Goal: Task Accomplishment & Management: Complete application form

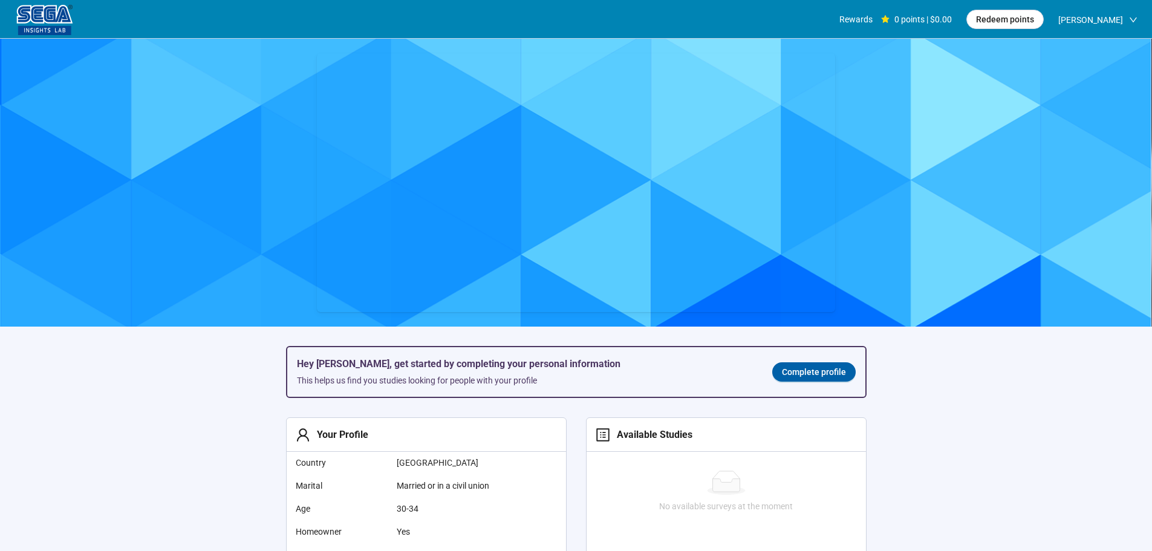
scroll to position [1, 0]
click at [792, 378] on span "Complete profile" at bounding box center [814, 371] width 64 height 13
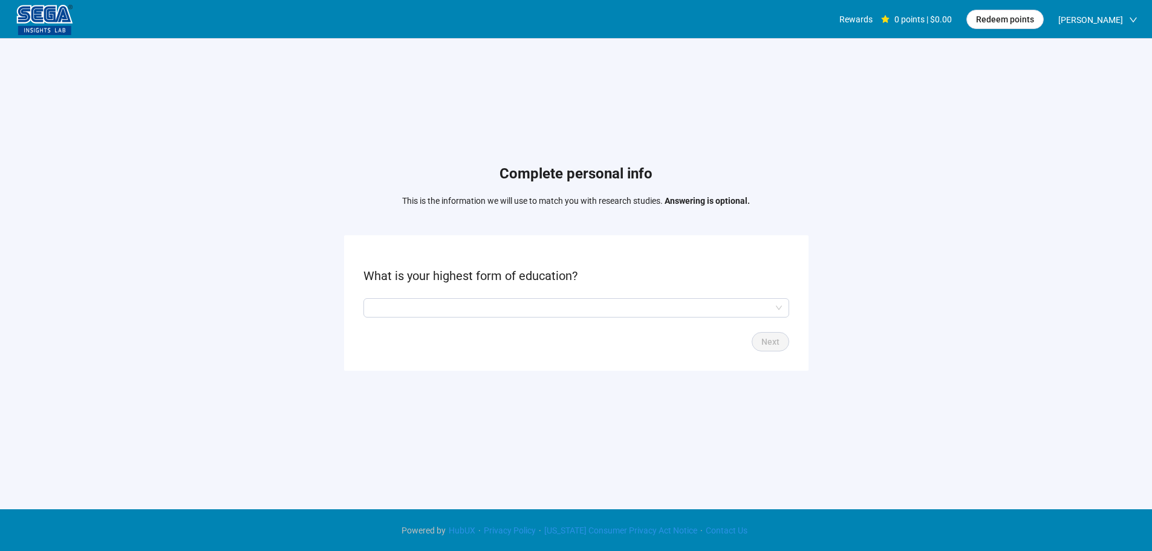
click at [468, 292] on form "What is your highest form of education? Next" at bounding box center [576, 302] width 464 height 135
click at [460, 309] on input "search" at bounding box center [576, 308] width 411 height 18
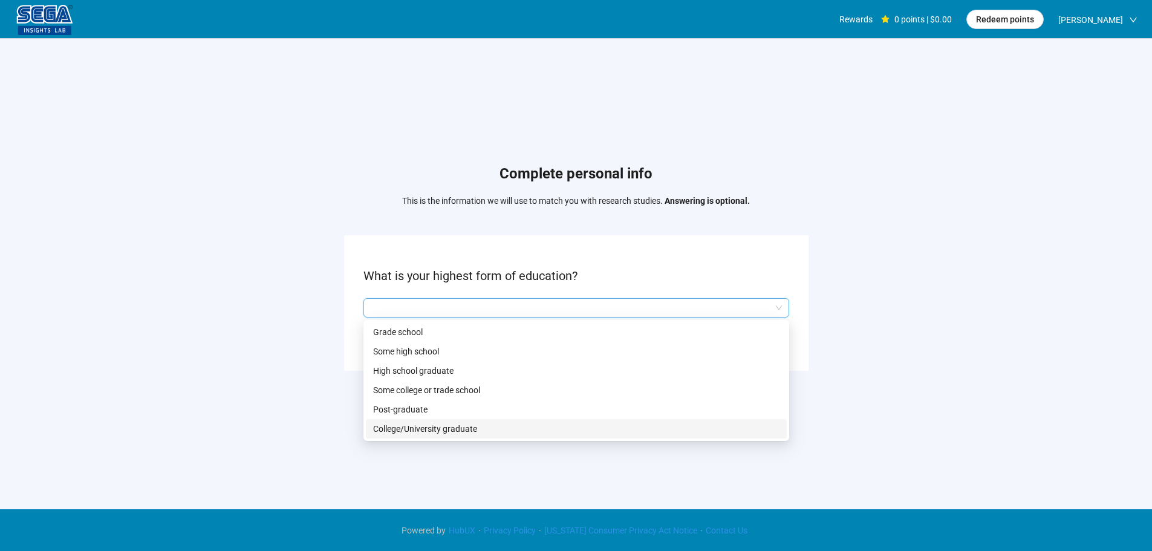
drag, startPoint x: 410, startPoint y: 423, endPoint x: 439, endPoint y: 420, distance: 28.6
click at [411, 424] on p "College/University graduate" at bounding box center [576, 428] width 406 height 13
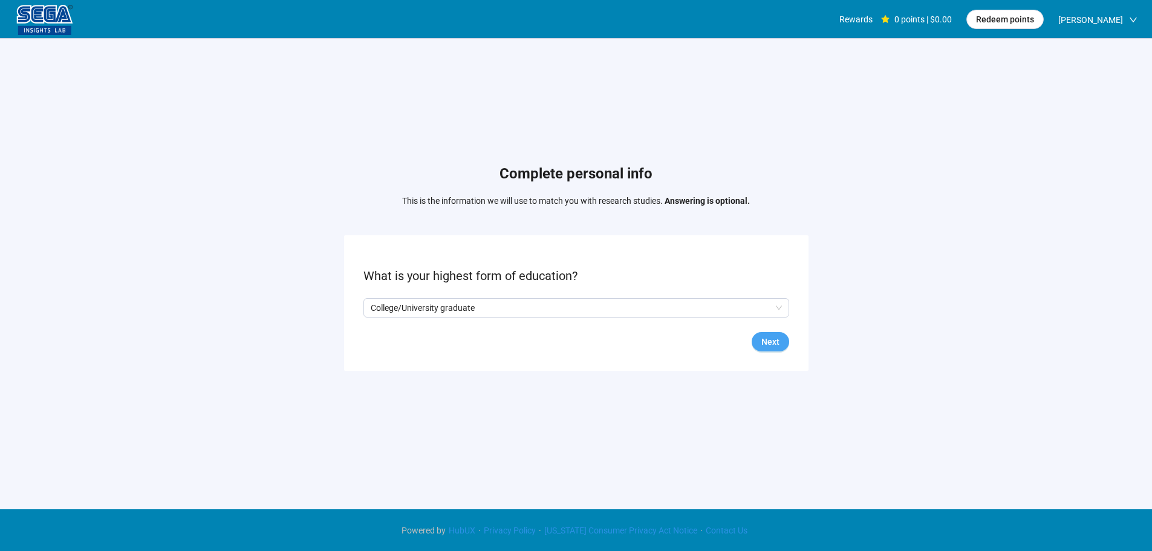
click at [781, 346] on button "Next" at bounding box center [769, 341] width 37 height 19
click at [417, 313] on input "search" at bounding box center [576, 308] width 411 height 18
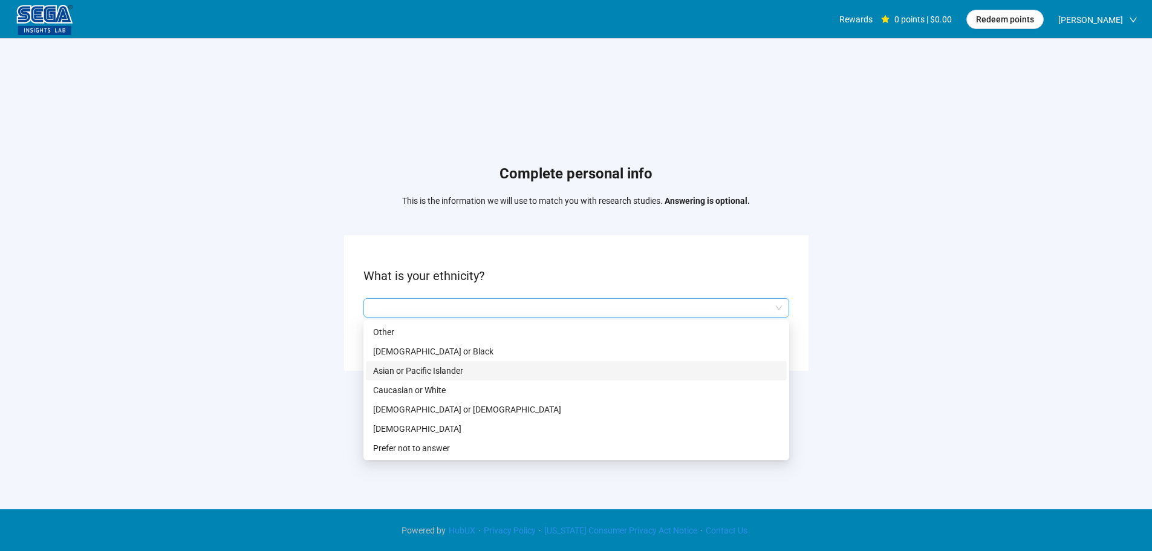
click at [405, 386] on p "Caucasian or White" at bounding box center [576, 389] width 406 height 13
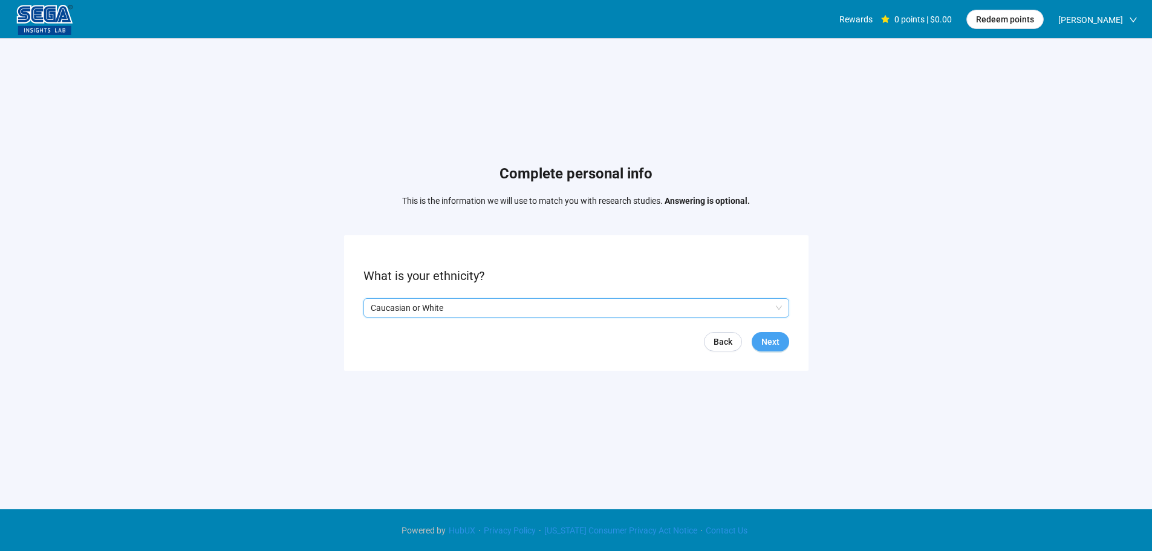
click at [763, 336] on span "Next" at bounding box center [770, 341] width 18 height 13
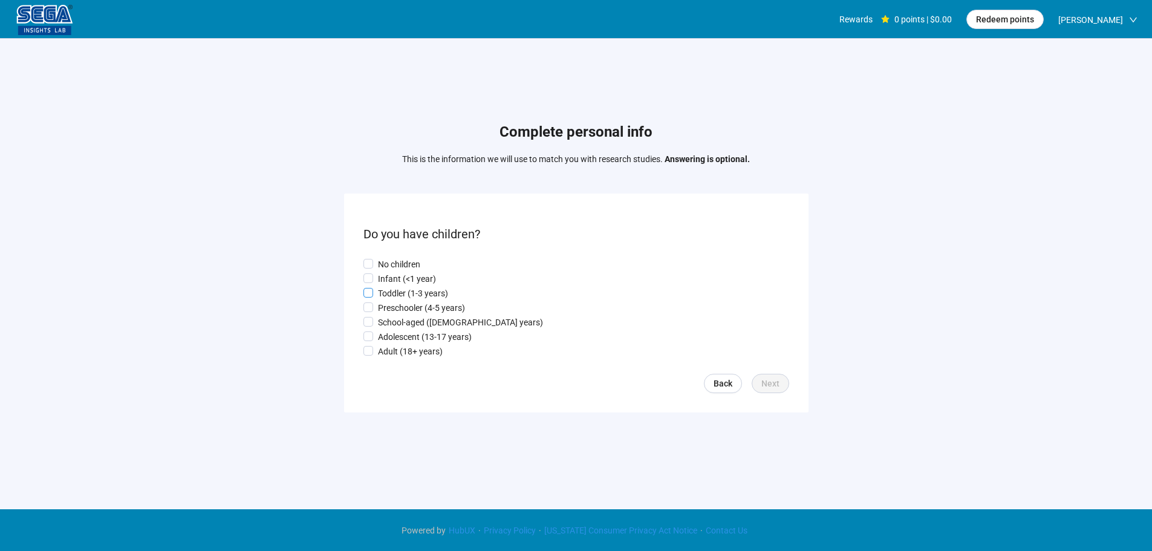
click at [400, 291] on p "Toddler (1-3 years)" at bounding box center [413, 293] width 70 height 13
click at [777, 385] on span "Next" at bounding box center [770, 383] width 18 height 13
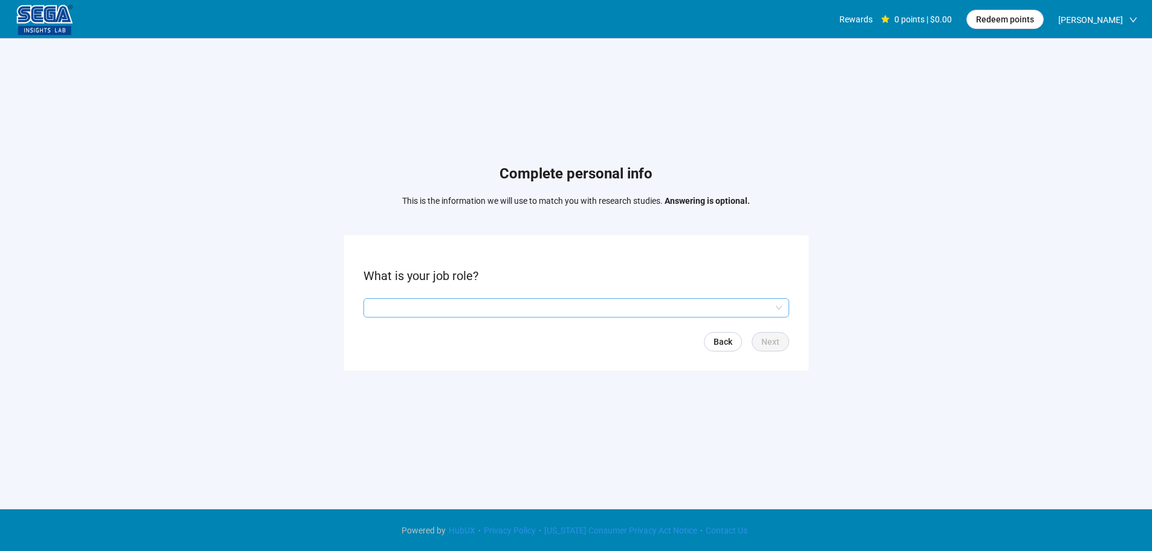
click at [424, 302] on input "search" at bounding box center [576, 308] width 411 height 18
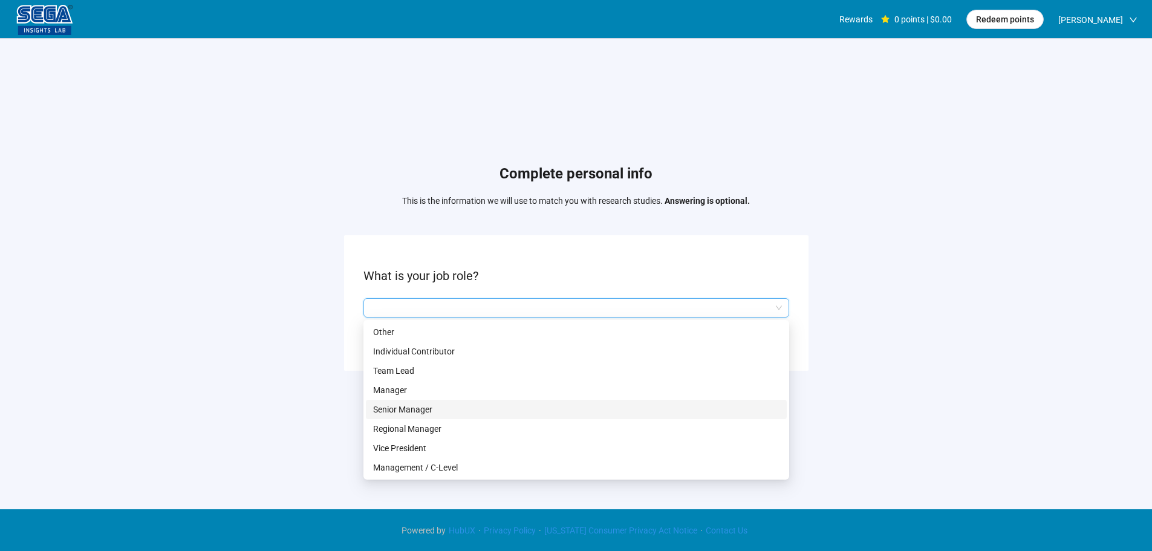
click at [417, 409] on p "Senior Manager" at bounding box center [576, 409] width 406 height 13
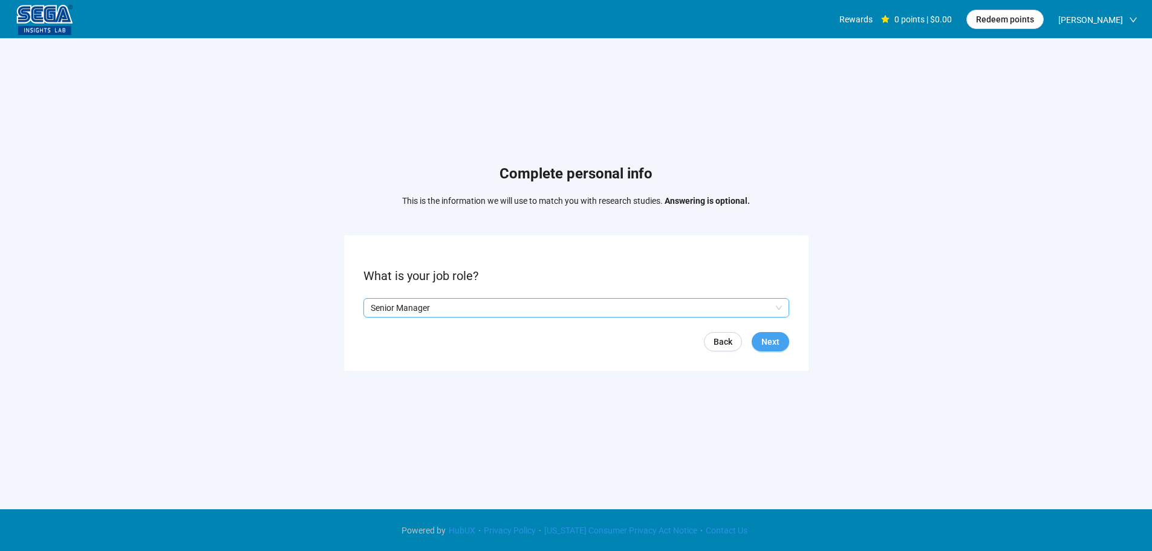
click at [760, 350] on button "Next" at bounding box center [769, 341] width 37 height 19
click at [425, 313] on input "search" at bounding box center [576, 308] width 411 height 18
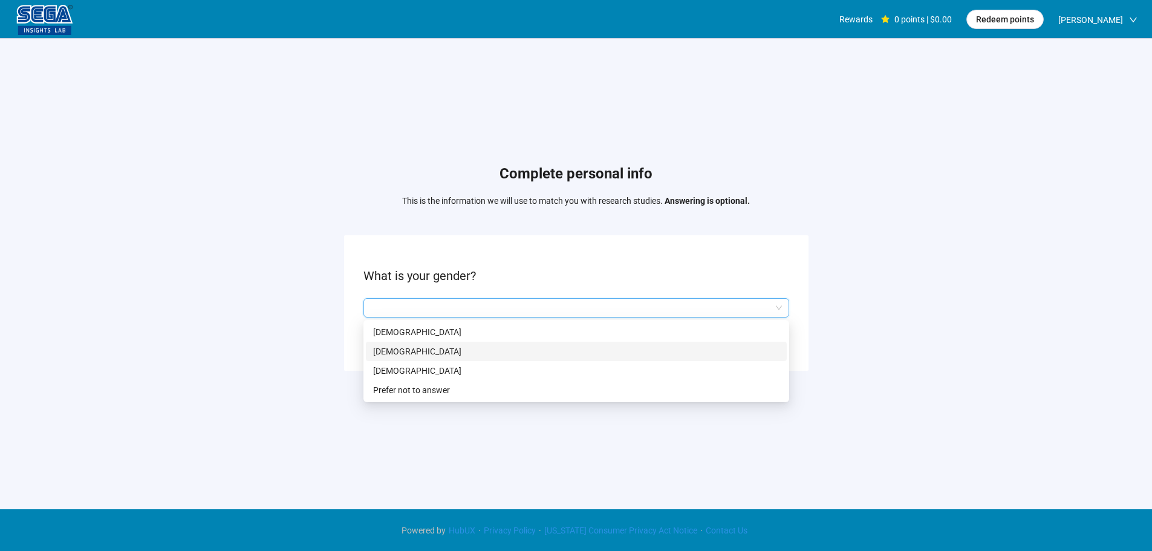
click at [410, 342] on div "[DEMOGRAPHIC_DATA]" at bounding box center [576, 351] width 421 height 19
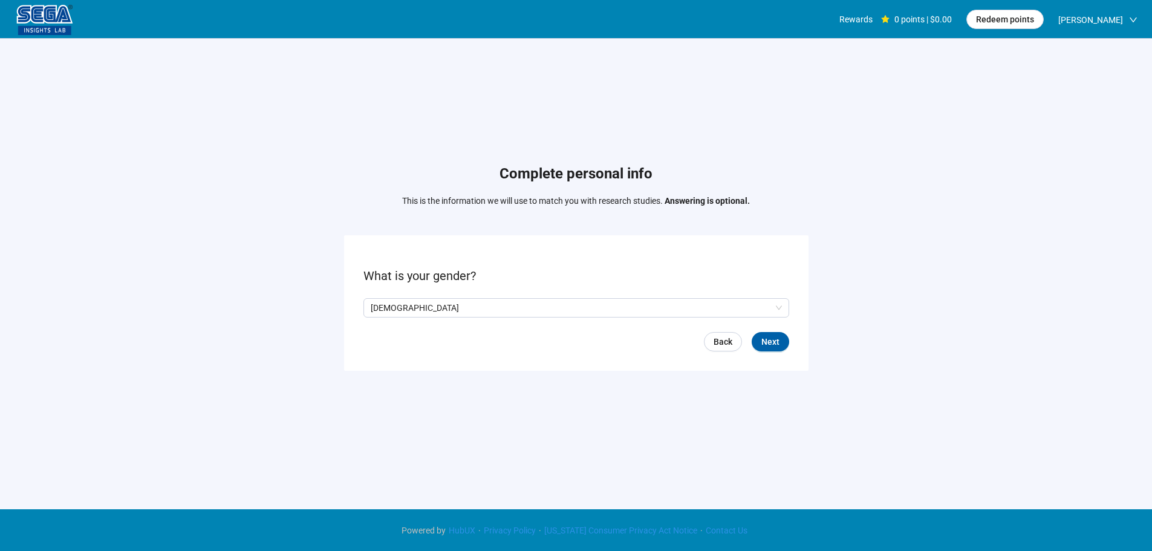
drag, startPoint x: 801, startPoint y: 341, endPoint x: 792, endPoint y: 342, distance: 9.1
click at [800, 342] on form "What is your gender? [DEMOGRAPHIC_DATA] Q2hhcmFjdGVyaXN0aWNBbnN3ZXJOb2RlOjdhNjc…" at bounding box center [576, 302] width 464 height 135
click at [757, 343] on button "Next" at bounding box center [769, 341] width 37 height 19
click at [392, 306] on input at bounding box center [390, 308] width 53 height 18
click at [375, 310] on input at bounding box center [390, 308] width 53 height 18
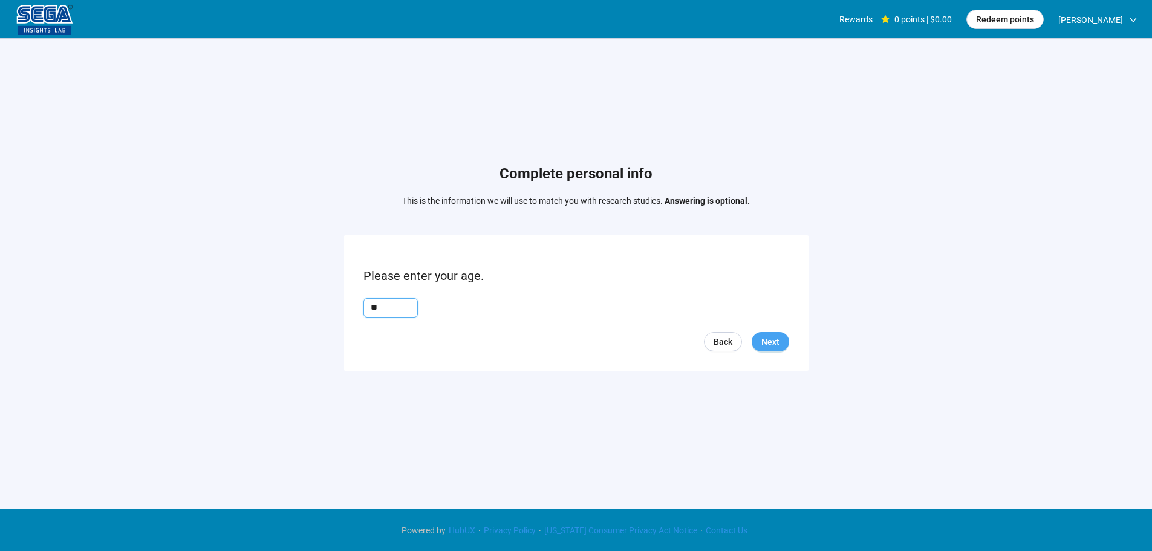
type input "**"
click at [777, 339] on span "Next" at bounding box center [770, 341] width 18 height 13
click at [446, 300] on input "search" at bounding box center [576, 308] width 411 height 18
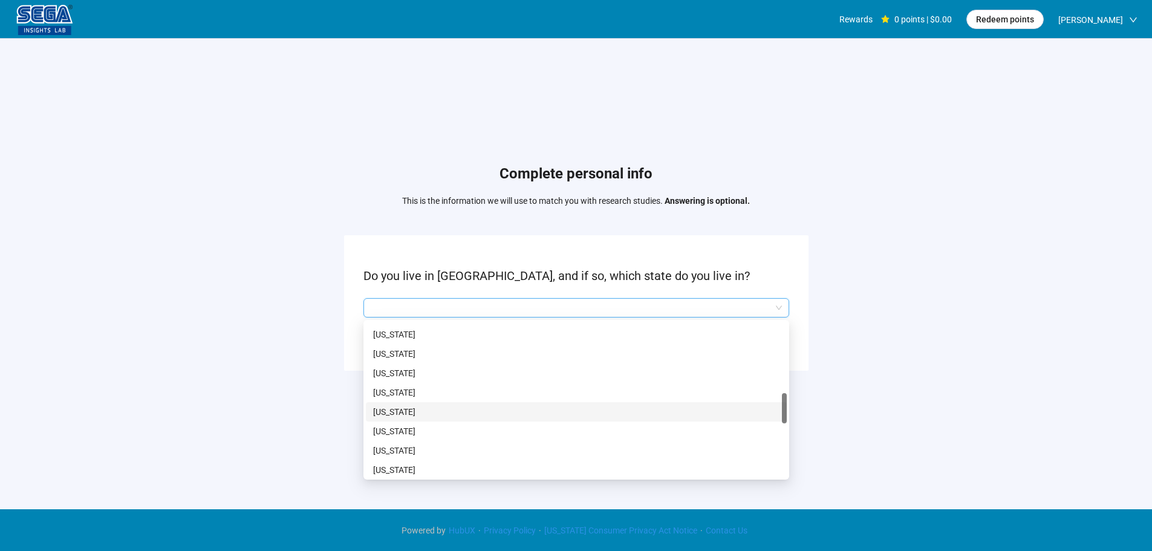
scroll to position [484, 0]
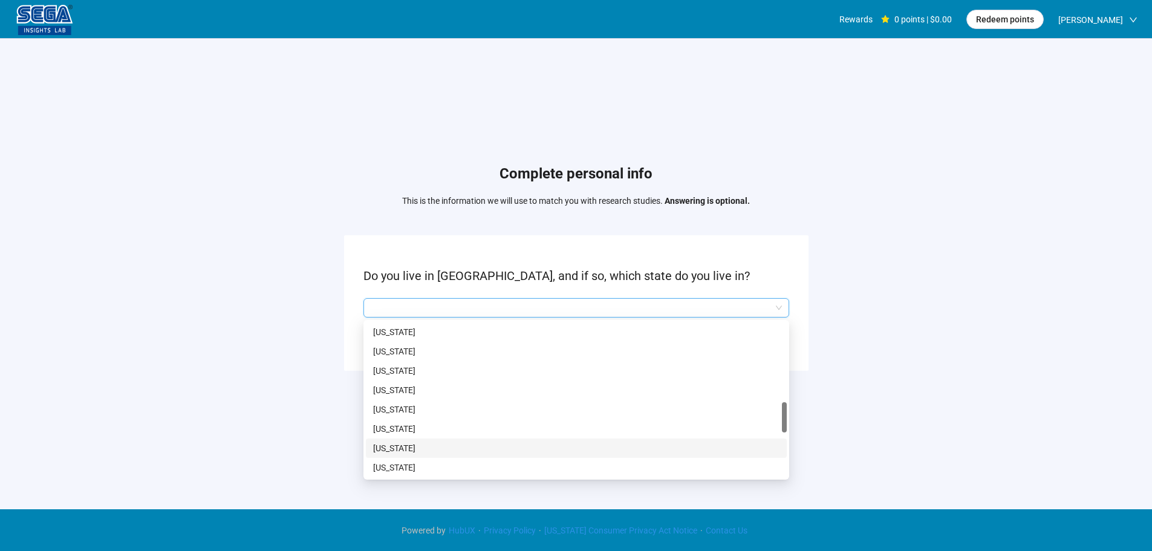
click at [412, 449] on p "[US_STATE]" at bounding box center [576, 447] width 406 height 13
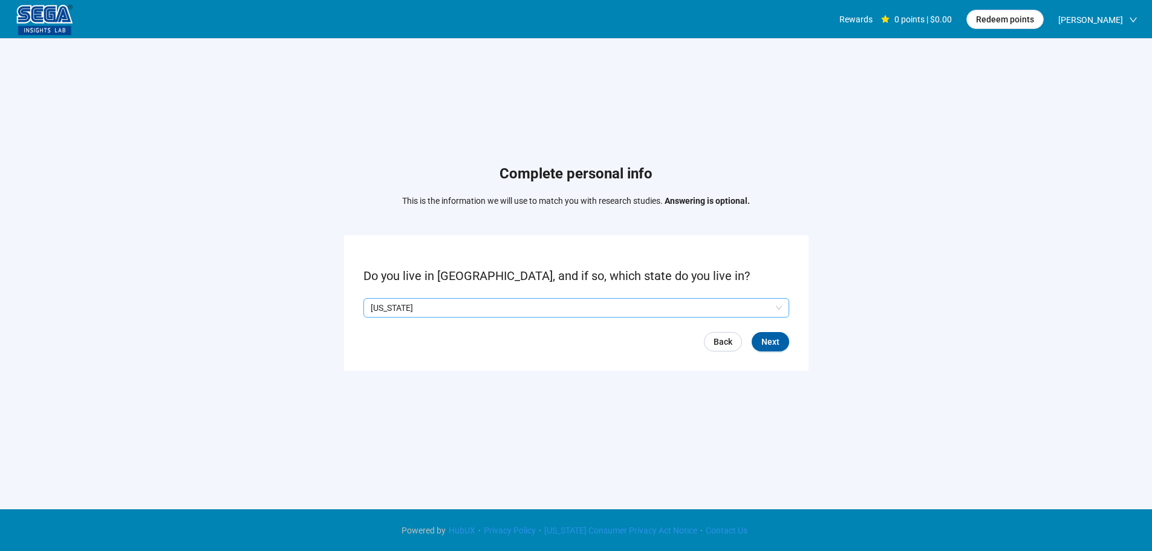
drag, startPoint x: 419, startPoint y: 316, endPoint x: 419, endPoint y: 339, distance: 23.0
click at [419, 316] on span "[US_STATE]" at bounding box center [576, 308] width 411 height 18
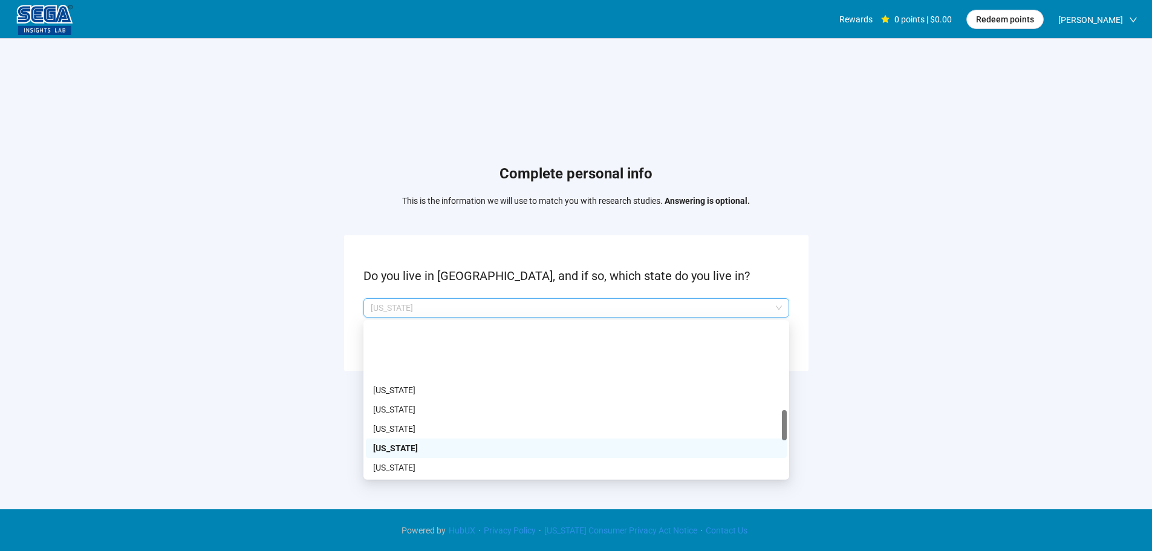
scroll to position [544, 0]
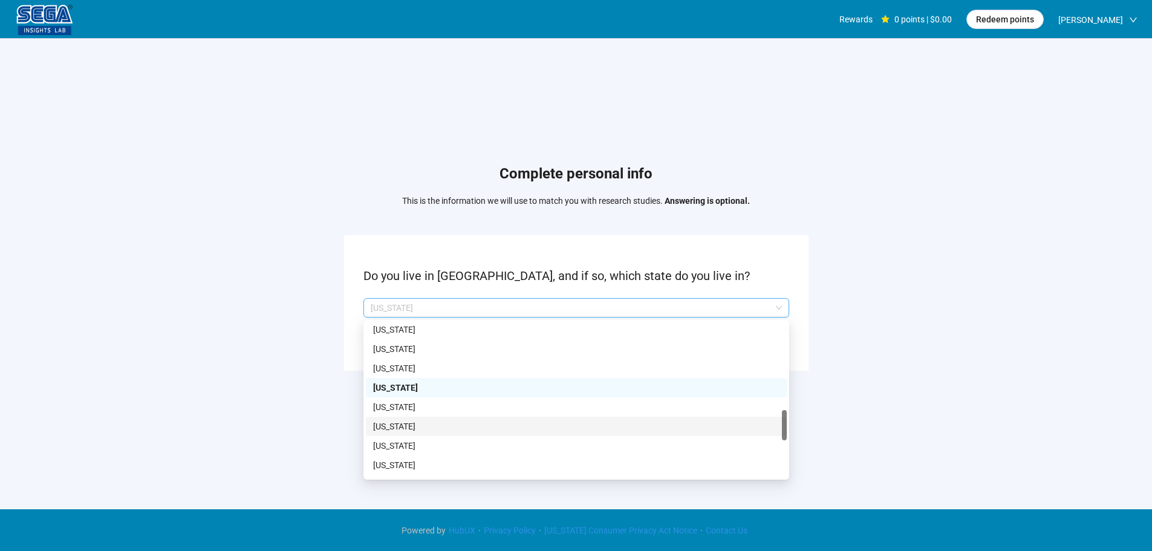
click at [420, 426] on p "[US_STATE]" at bounding box center [576, 426] width 406 height 13
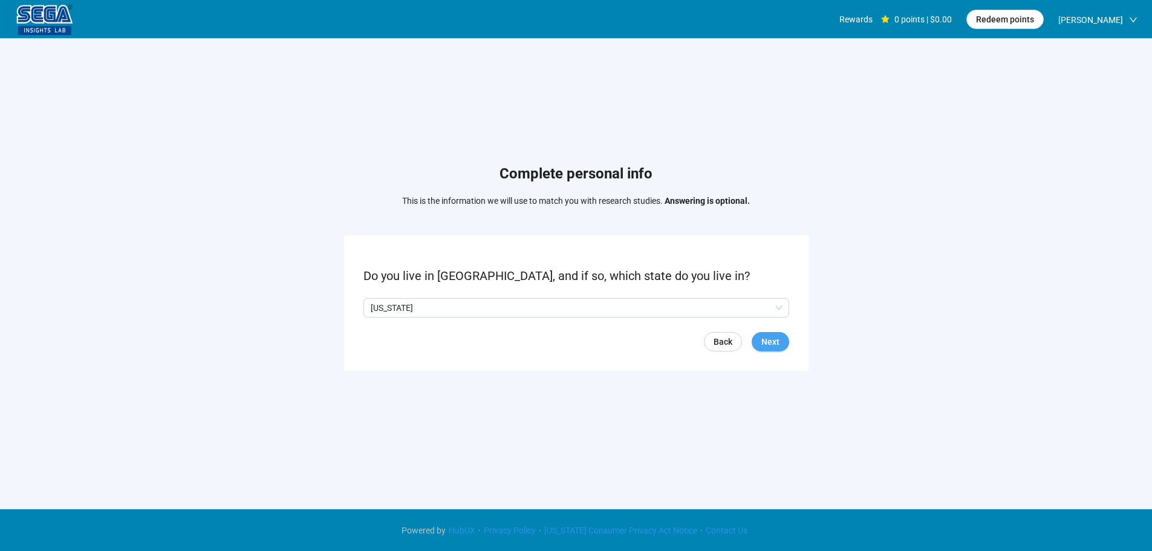
click at [773, 339] on span "Next" at bounding box center [770, 341] width 18 height 13
click at [415, 302] on p "No" at bounding box center [411, 307] width 11 height 13
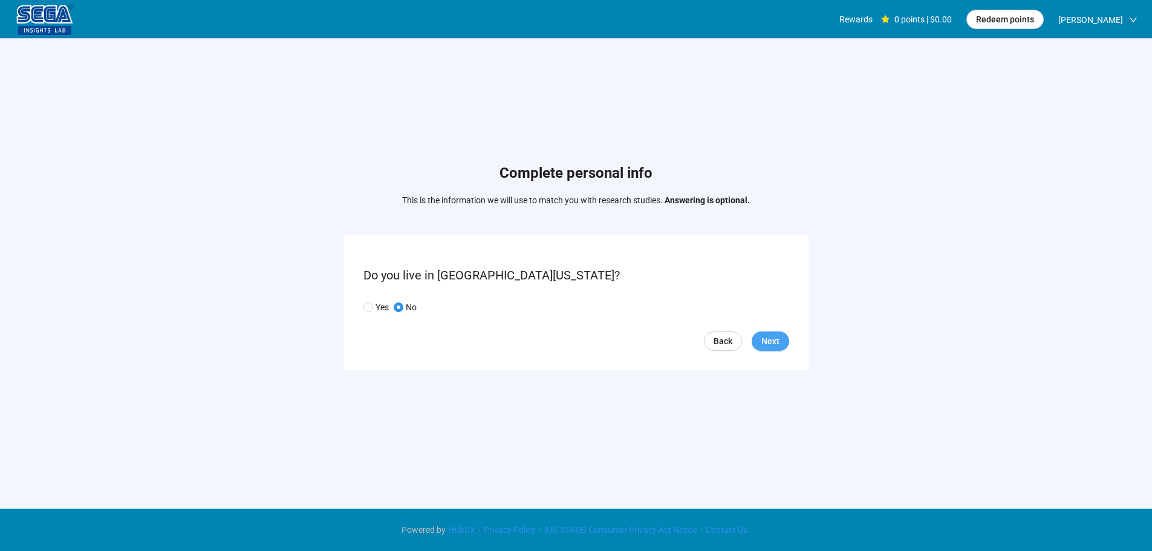
click at [783, 345] on button "Next" at bounding box center [769, 340] width 37 height 19
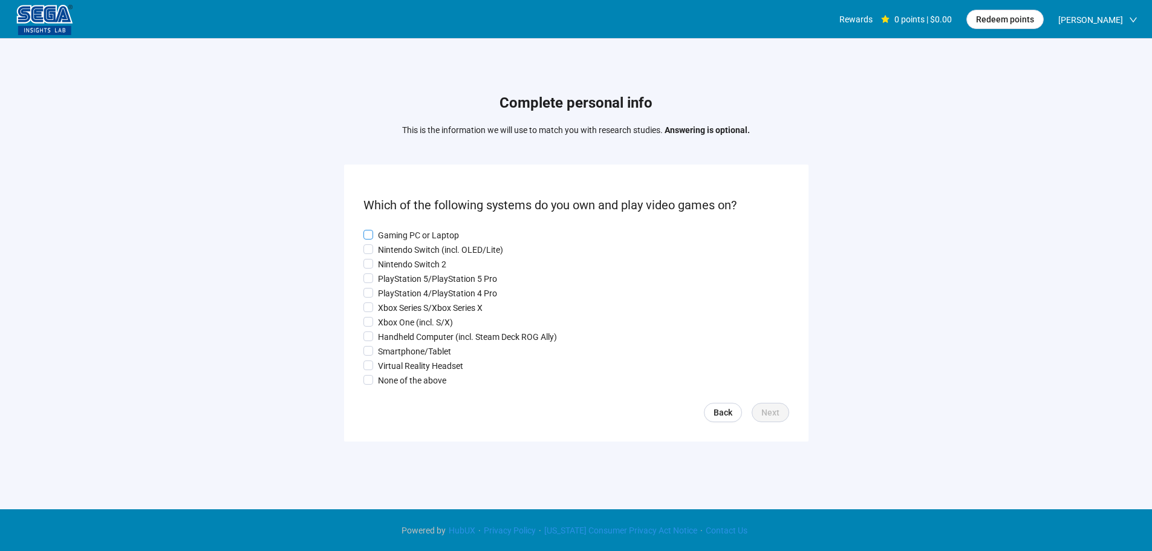
click at [396, 232] on p "Gaming PC or Laptop" at bounding box center [418, 235] width 81 height 13
click at [396, 258] on p "Nintendo Switch 2" at bounding box center [412, 264] width 68 height 13
drag, startPoint x: 394, startPoint y: 295, endPoint x: 394, endPoint y: 320, distance: 24.8
click at [394, 296] on p "PlayStation 4/PlayStation 4 Pro" at bounding box center [437, 293] width 119 height 13
click at [394, 320] on p "Xbox One (incl. S/X)" at bounding box center [415, 322] width 75 height 13
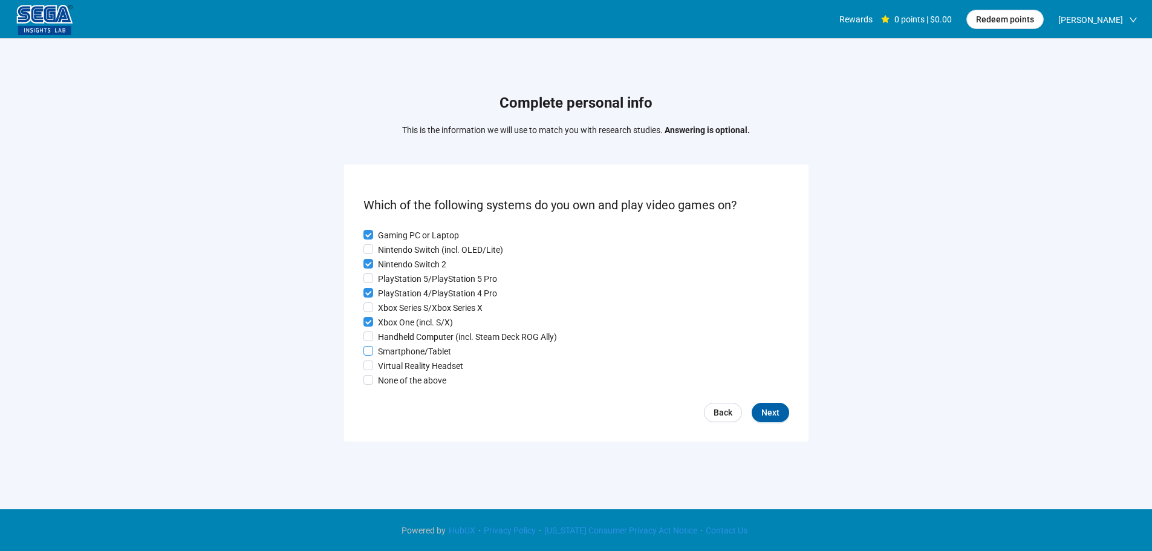
drag, startPoint x: 394, startPoint y: 343, endPoint x: 390, endPoint y: 360, distance: 16.9
click at [394, 345] on div "Gaming PC or Laptop Nintendo Switch (incl. OLED/Lite) Nintendo Switch 2 PlaySta…" at bounding box center [576, 308] width 426 height 158
click at [390, 369] on p "Virtual Reality Headset" at bounding box center [420, 365] width 85 height 13
click at [759, 413] on button "Next" at bounding box center [769, 412] width 37 height 19
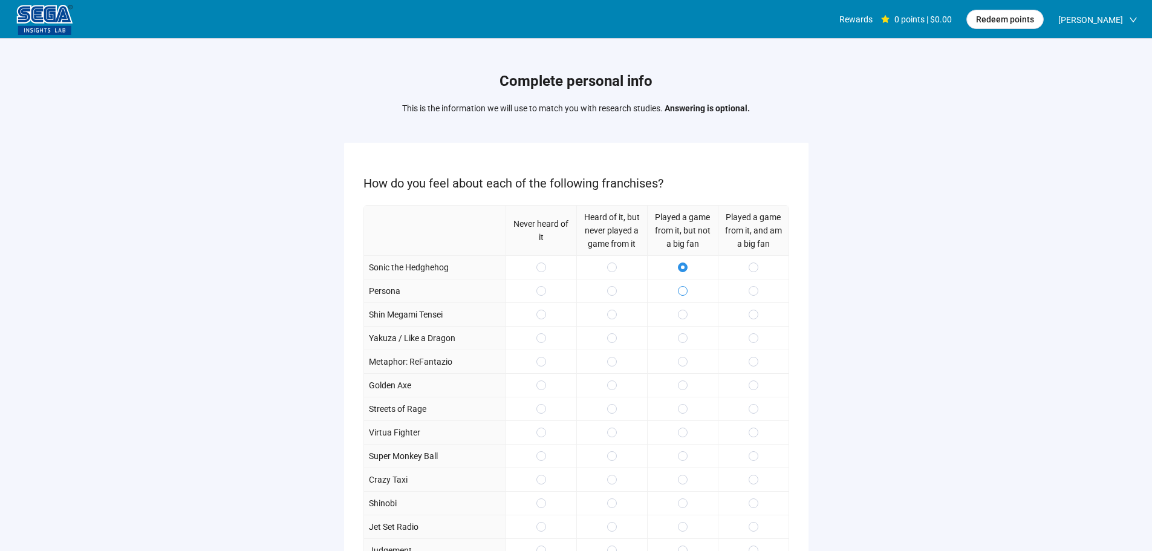
click at [680, 287] on span at bounding box center [683, 291] width 10 height 10
click at [754, 348] on div at bounding box center [753, 338] width 71 height 24
click at [750, 375] on div at bounding box center [753, 385] width 71 height 24
click at [751, 345] on label at bounding box center [753, 337] width 10 height 13
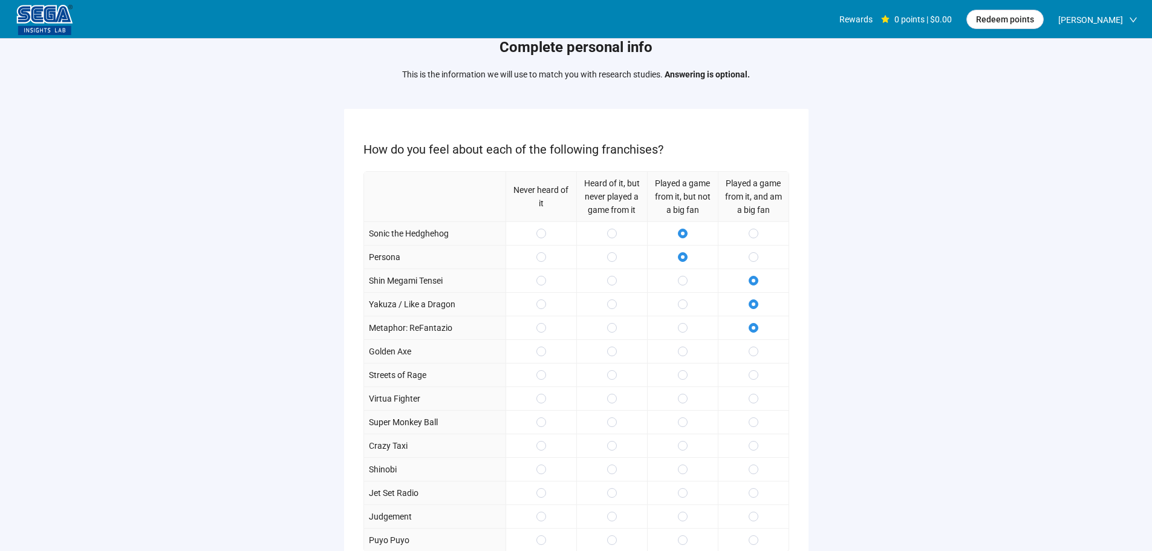
scroll to position [60, 0]
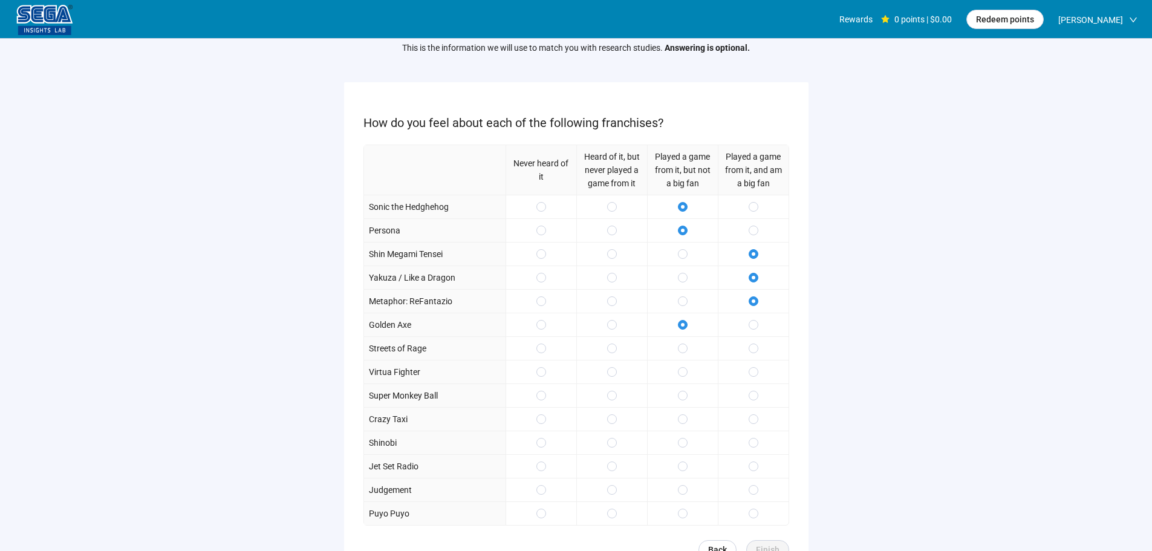
click at [686, 340] on div at bounding box center [682, 348] width 71 height 24
click at [748, 395] on div at bounding box center [753, 395] width 71 height 24
click at [757, 391] on span at bounding box center [753, 396] width 10 height 10
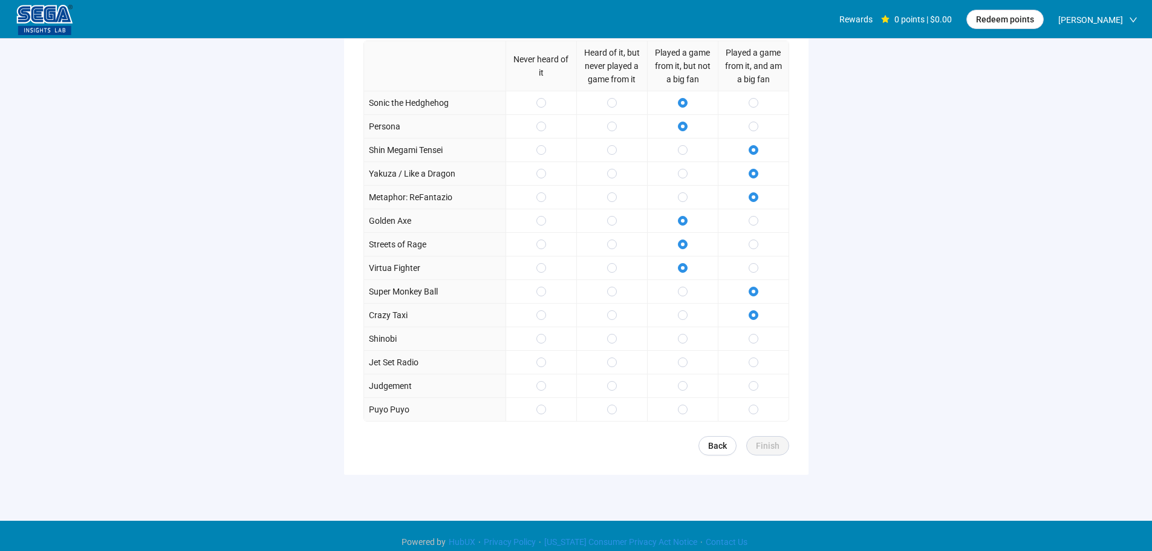
scroll to position [177, 0]
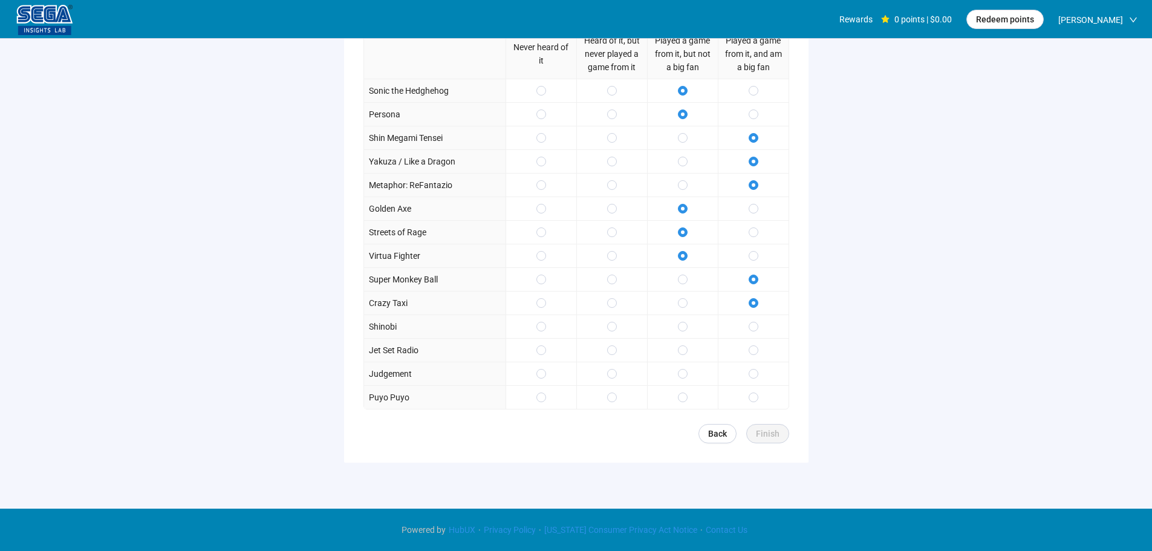
click at [686, 326] on span at bounding box center [683, 327] width 10 height 10
click at [686, 389] on div at bounding box center [682, 397] width 71 height 24
click at [682, 394] on span at bounding box center [683, 397] width 10 height 10
click at [782, 436] on button "Finish" at bounding box center [767, 433] width 43 height 19
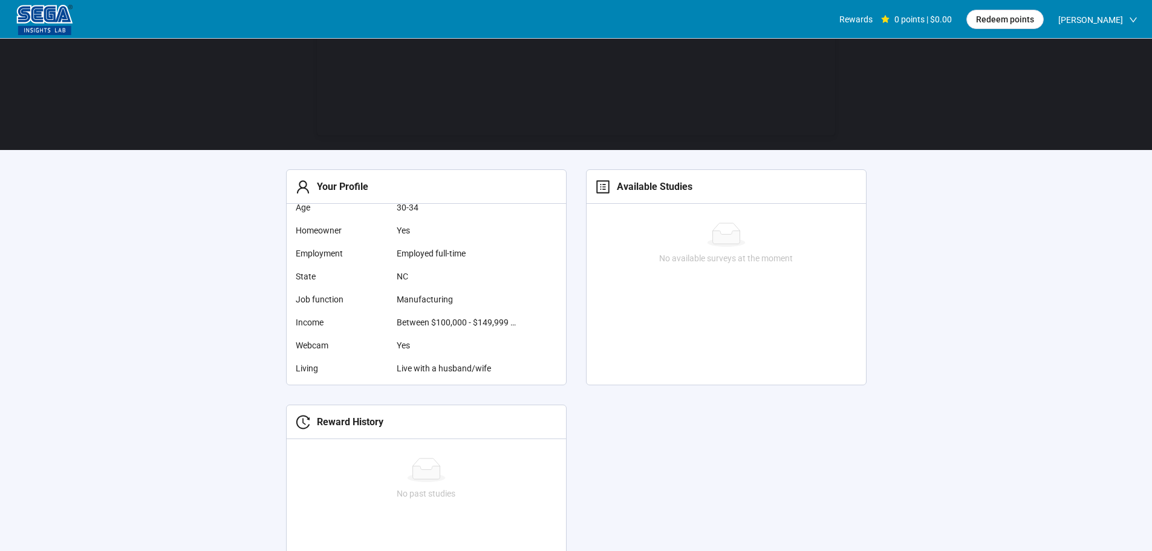
scroll to position [60, 0]
